Goal: Task Accomplishment & Management: Use online tool/utility

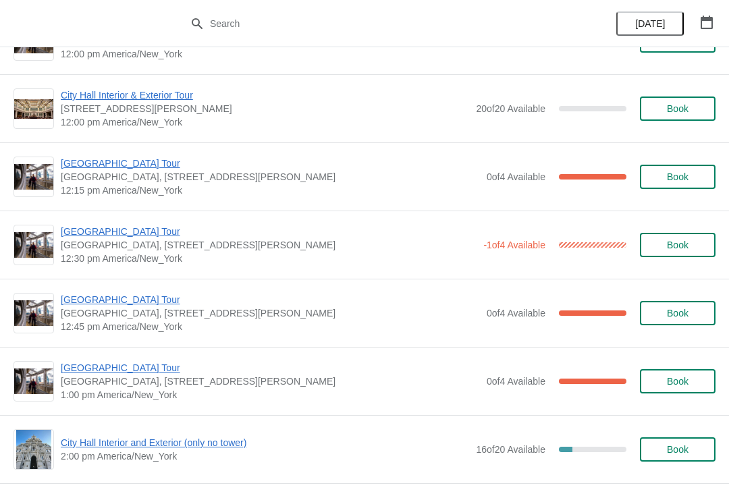
scroll to position [666, 0]
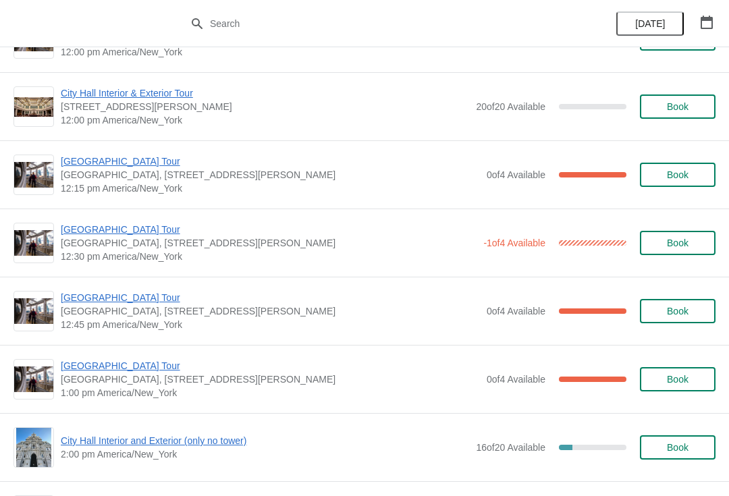
click at [71, 163] on span "[GEOGRAPHIC_DATA] Tour" at bounding box center [270, 162] width 419 height 14
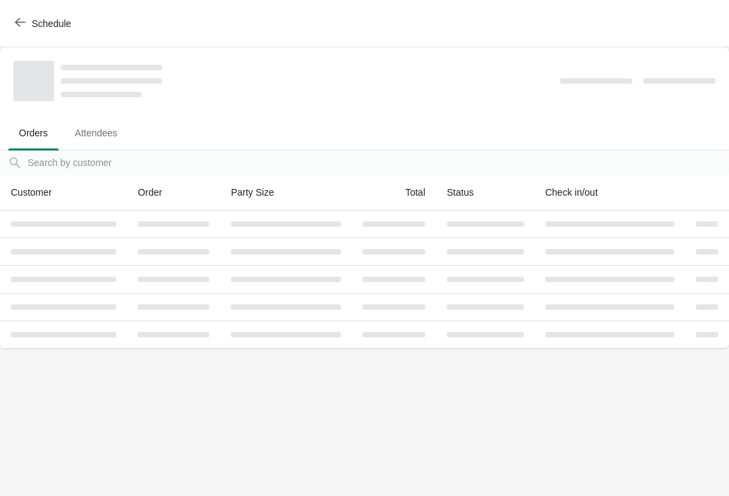
scroll to position [0, 0]
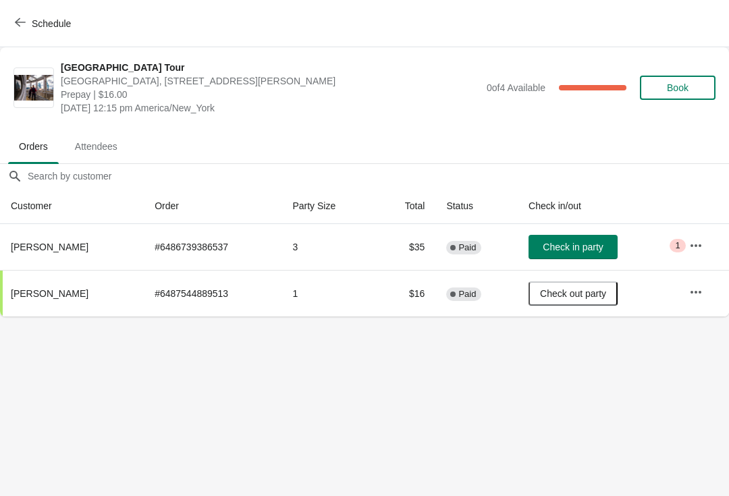
click at [14, 22] on button "Schedule" at bounding box center [44, 23] width 75 height 24
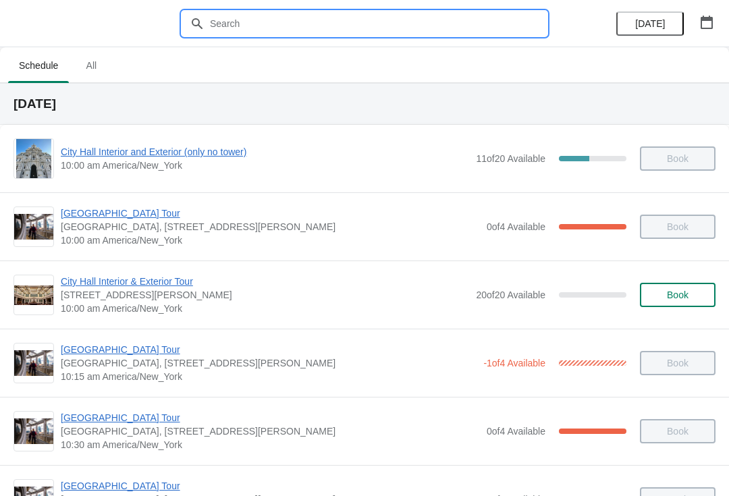
click at [338, 24] on input "text" at bounding box center [378, 23] width 338 height 24
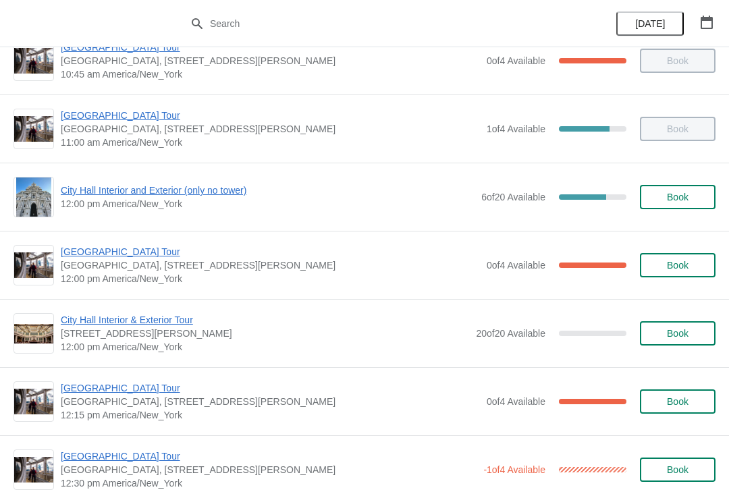
scroll to position [428, 0]
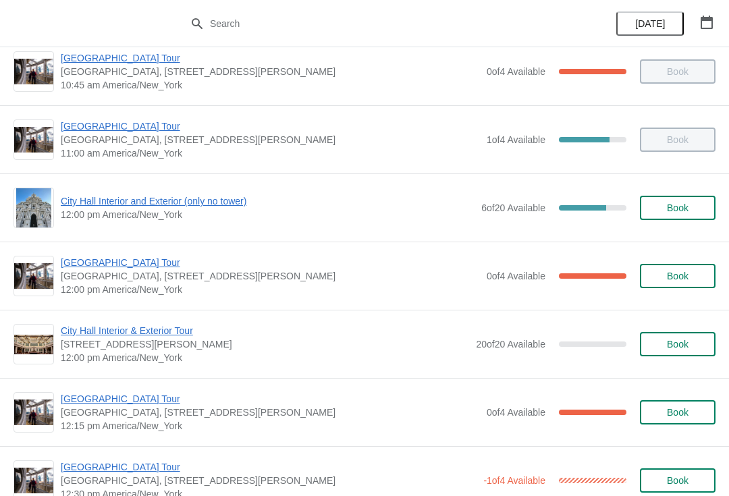
click at [77, 204] on span "City Hall Interior and Exterior (only no tower)" at bounding box center [268, 202] width 414 height 14
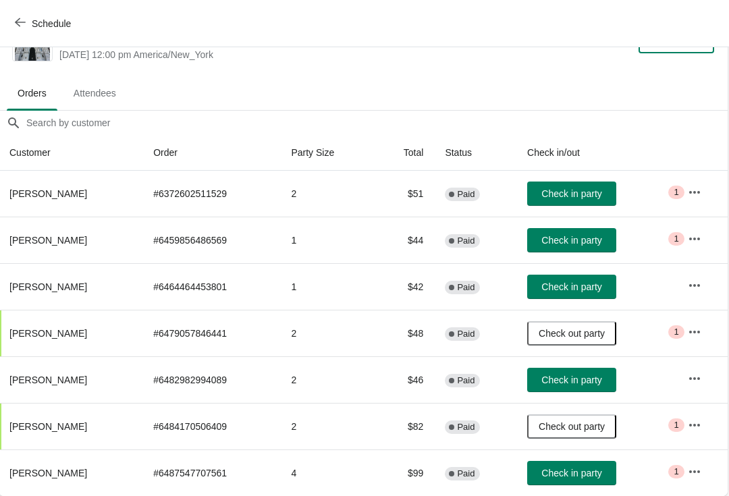
scroll to position [40, 1]
click at [584, 384] on span "Check in party" at bounding box center [572, 380] width 60 height 11
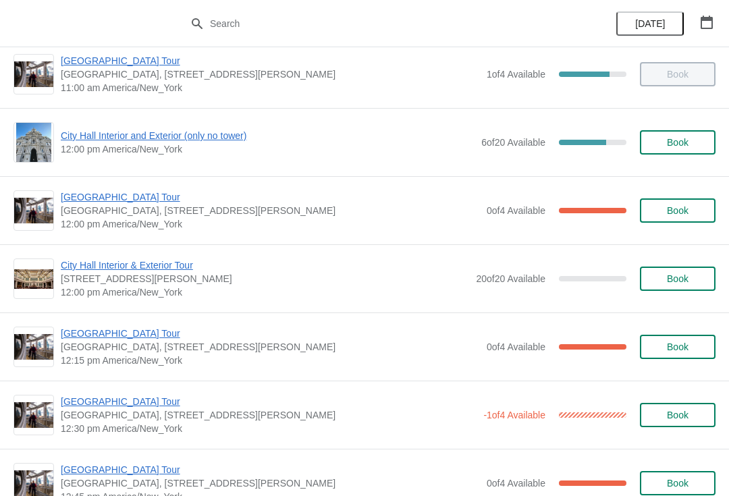
scroll to position [499, 0]
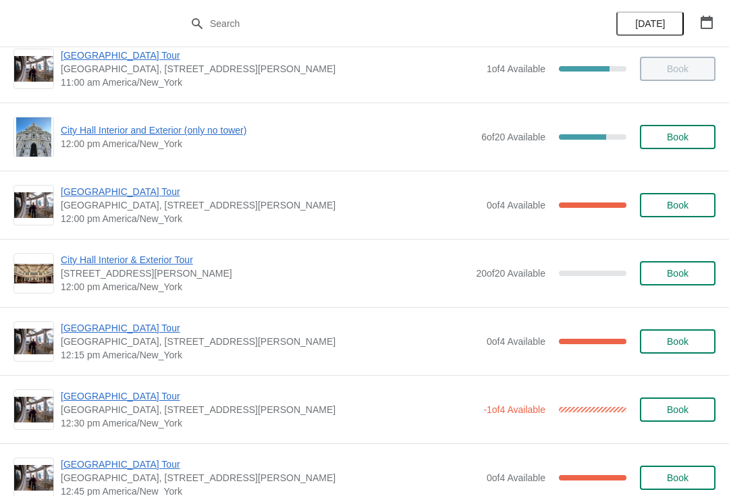
click at [104, 133] on span "City Hall Interior and Exterior (only no tower)" at bounding box center [268, 131] width 414 height 14
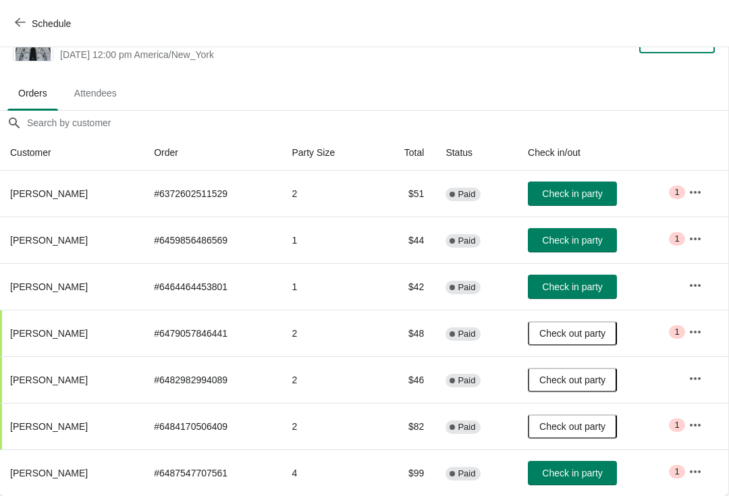
scroll to position [40, 1]
click at [546, 283] on button "Check in party" at bounding box center [572, 287] width 89 height 24
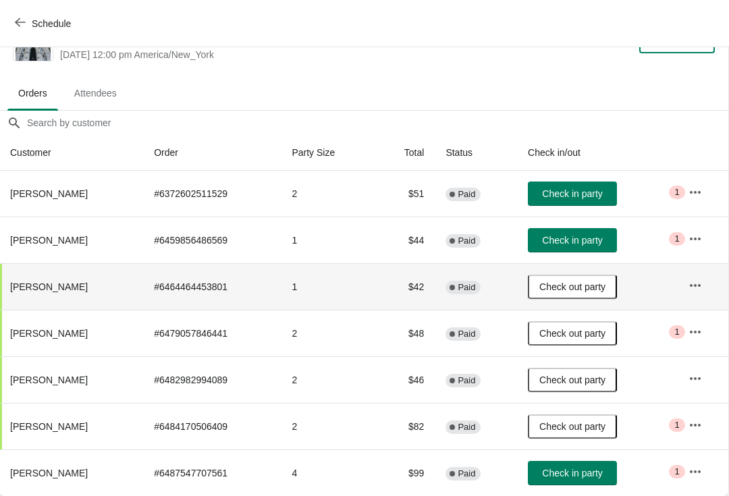
click at [19, 26] on icon "button" at bounding box center [20, 22] width 11 height 9
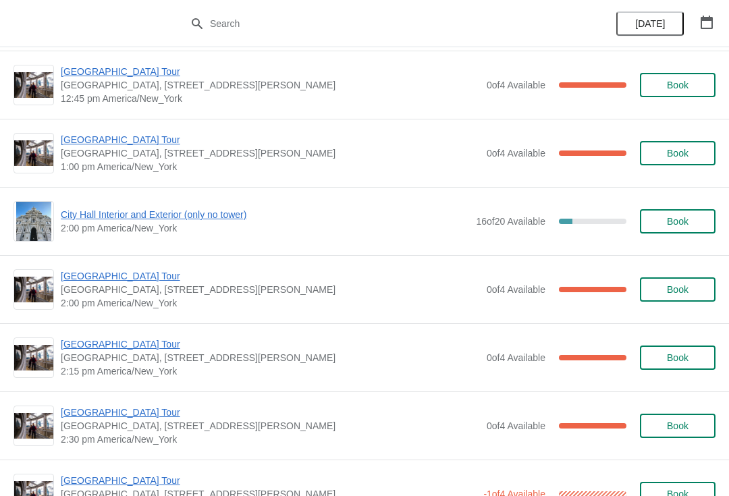
scroll to position [891, 0]
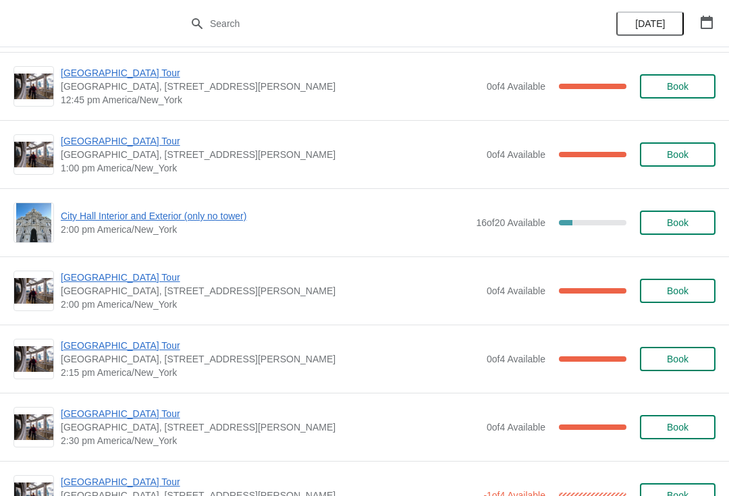
click at [83, 280] on span "[GEOGRAPHIC_DATA] Tour" at bounding box center [270, 278] width 419 height 14
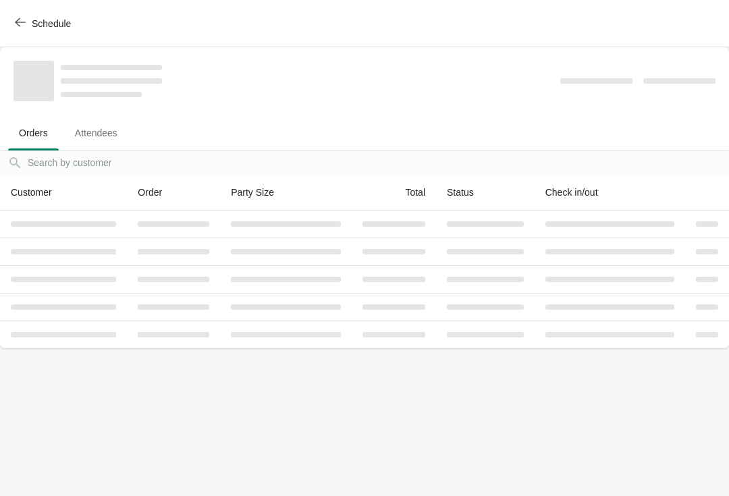
scroll to position [0, 0]
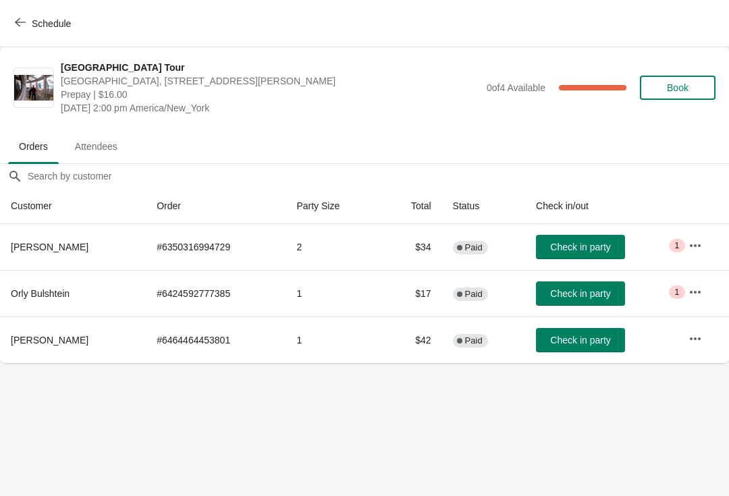
click at [550, 338] on span "Check in party" at bounding box center [580, 340] width 60 height 11
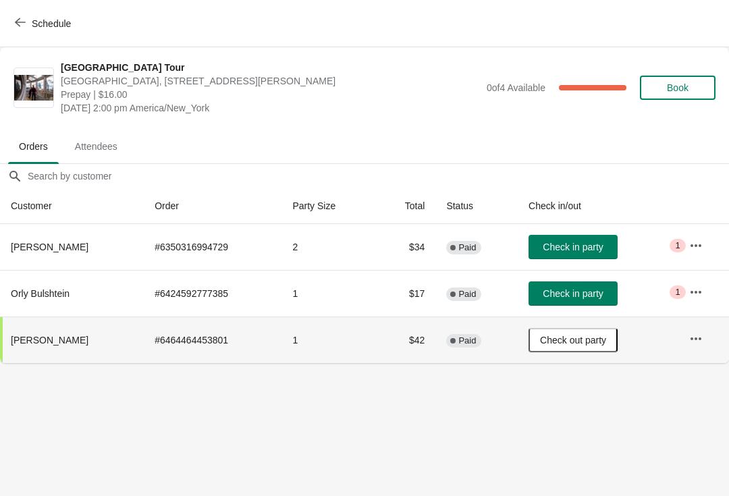
click at [19, 26] on icon "button" at bounding box center [20, 22] width 11 height 9
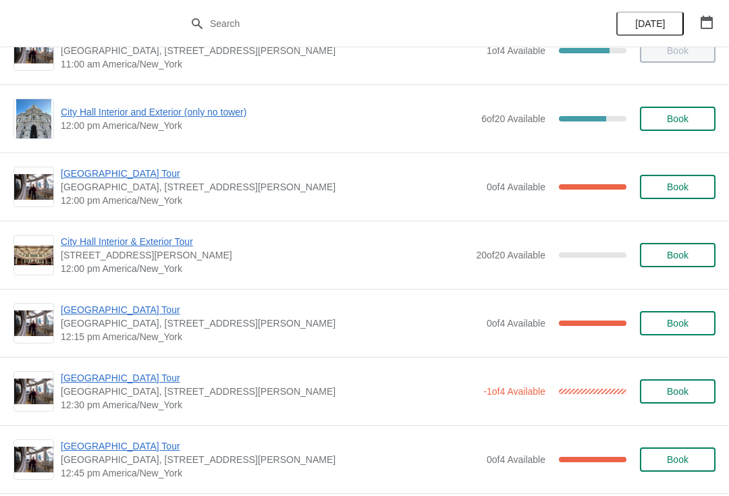
scroll to position [518, 0]
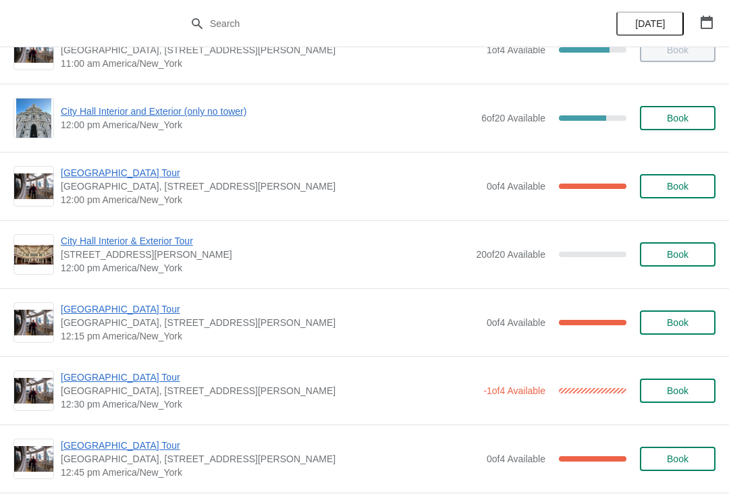
click at [73, 179] on span "[GEOGRAPHIC_DATA] Tour" at bounding box center [270, 173] width 419 height 14
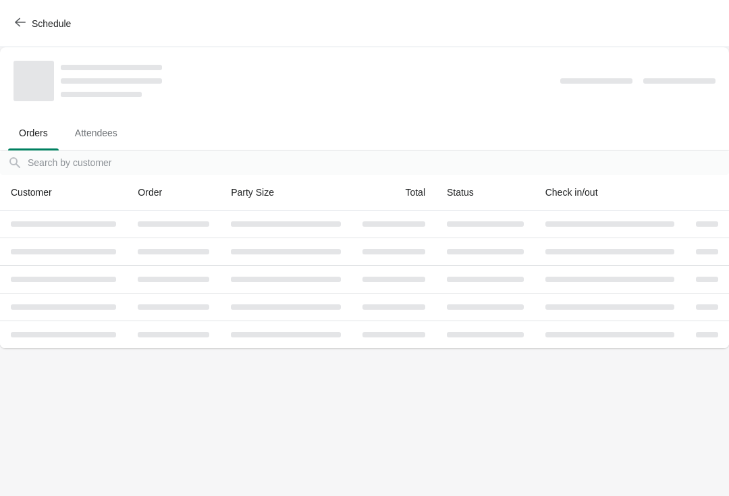
scroll to position [0, 0]
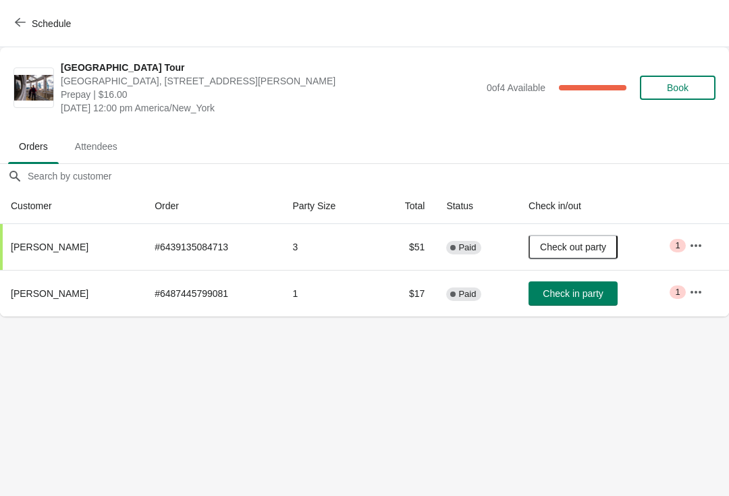
click at [574, 296] on span "Check in party" at bounding box center [573, 293] width 60 height 11
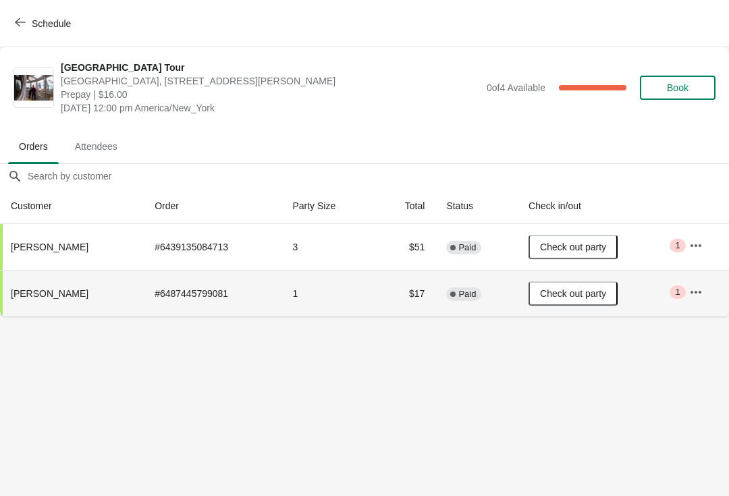
click at [19, 31] on button "Schedule" at bounding box center [44, 23] width 75 height 24
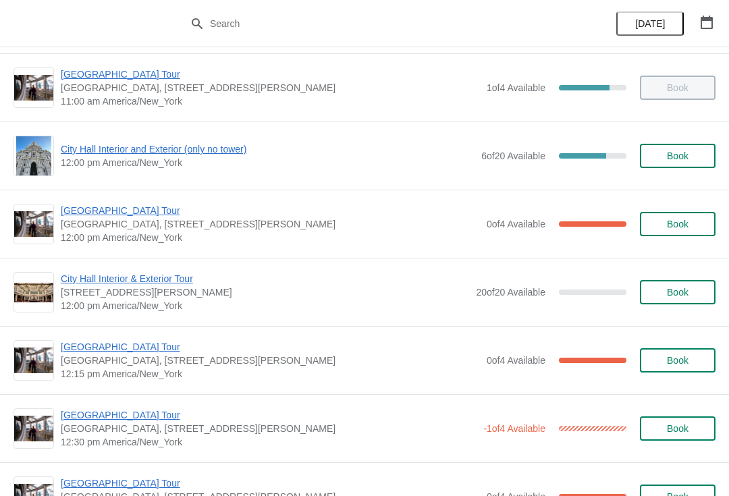
scroll to position [484, 0]
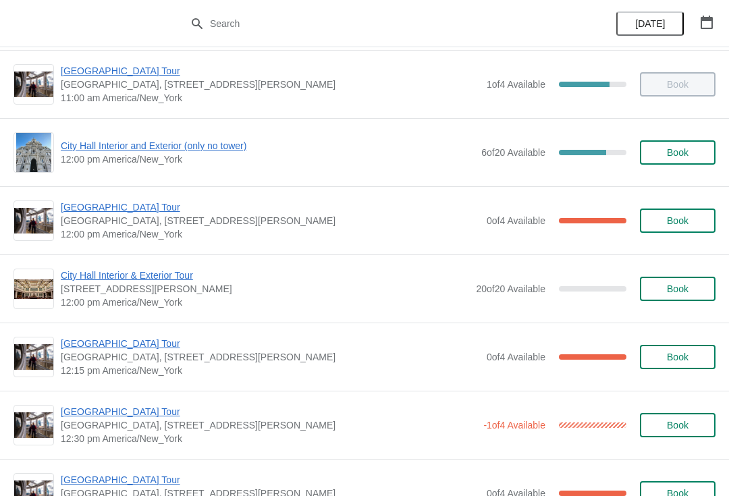
click at [79, 150] on span "City Hall Interior and Exterior (only no tower)" at bounding box center [268, 146] width 414 height 14
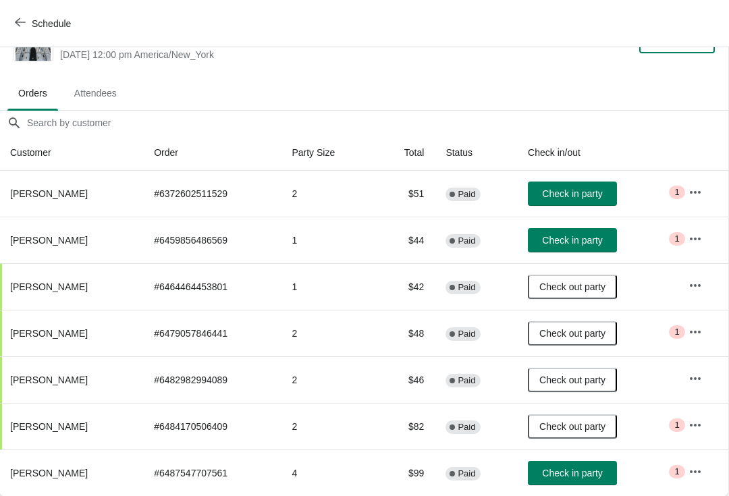
scroll to position [40, 1]
click at [558, 469] on span "Check in party" at bounding box center [572, 473] width 60 height 11
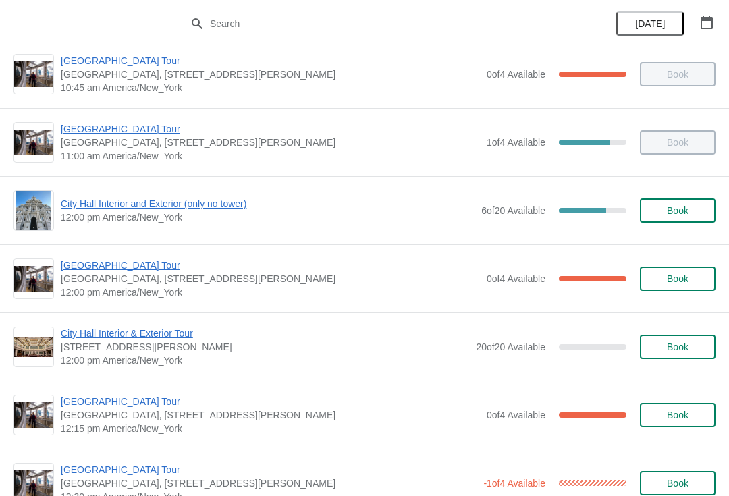
scroll to position [427, 0]
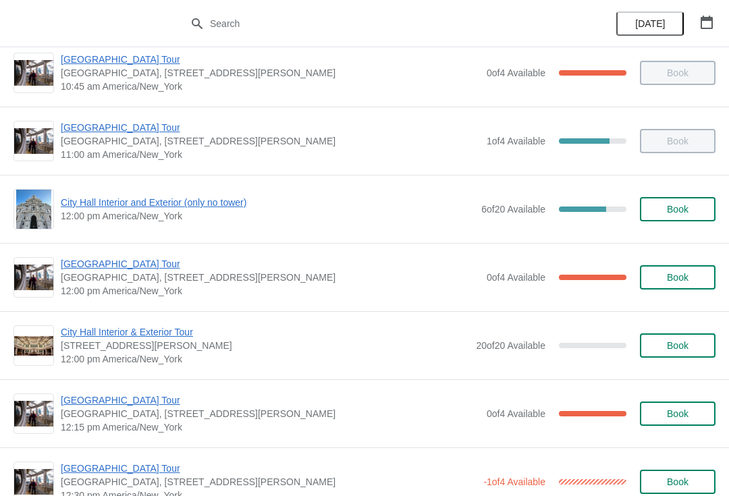
click at [32, 201] on img at bounding box center [34, 209] width 36 height 39
click at [101, 207] on span "City Hall Interior and Exterior (only no tower)" at bounding box center [268, 203] width 414 height 14
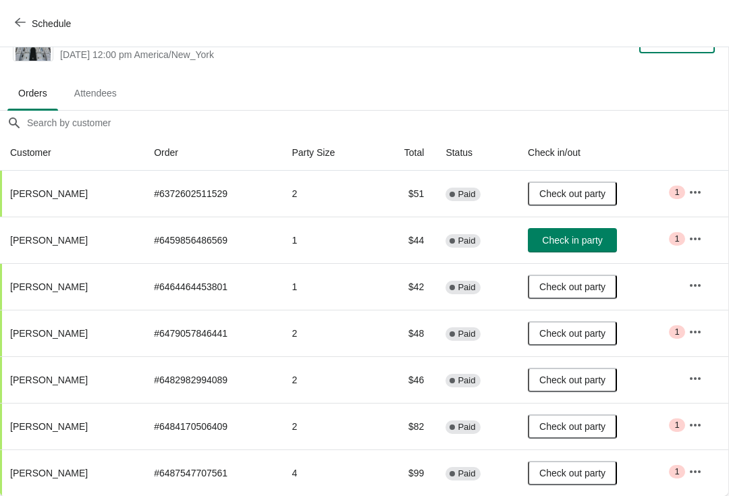
scroll to position [40, 1]
click at [571, 242] on span "Check in party" at bounding box center [572, 240] width 60 height 11
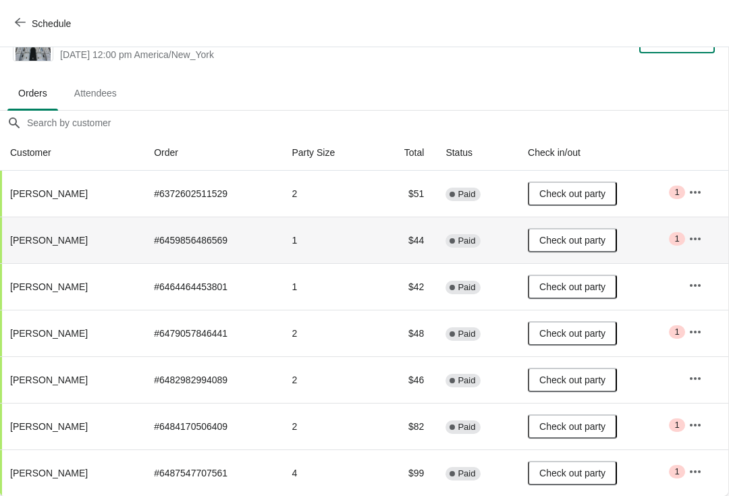
click at [7, 26] on button "Schedule" at bounding box center [44, 23] width 75 height 24
